Goal: Transaction & Acquisition: Purchase product/service

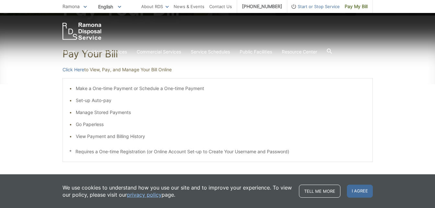
scroll to position [69, 0]
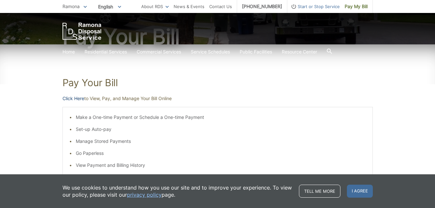
click at [72, 99] on link "Click Here" at bounding box center [74, 98] width 22 height 7
click at [73, 99] on link "Click Here" at bounding box center [74, 98] width 22 height 7
click at [75, 97] on link "Click Here" at bounding box center [74, 98] width 22 height 7
